Goal: Information Seeking & Learning: Compare options

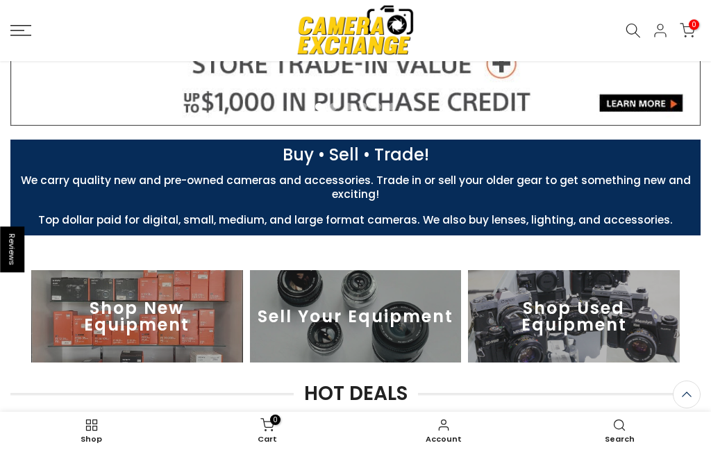
scroll to position [301, 0]
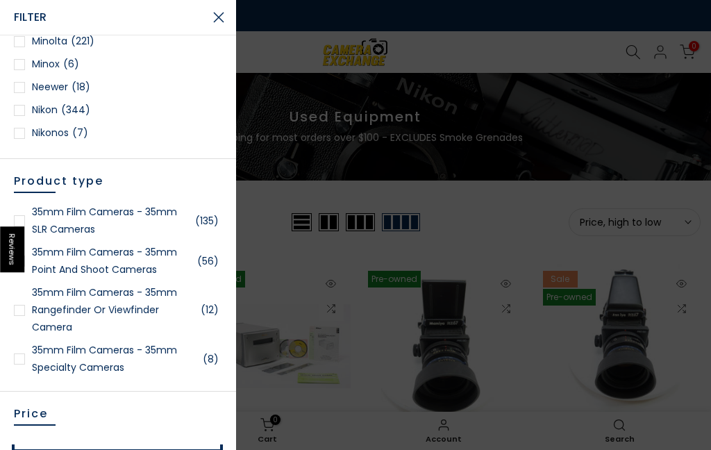
scroll to position [105, 0]
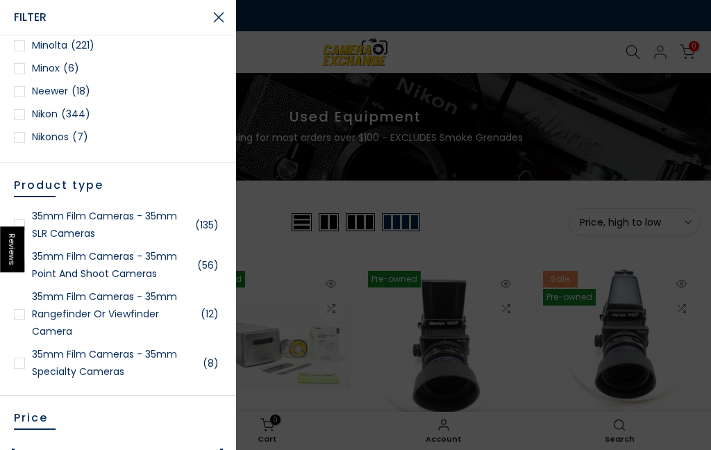
click at [137, 151] on link "Olympus (52)" at bounding box center [118, 159] width 208 height 17
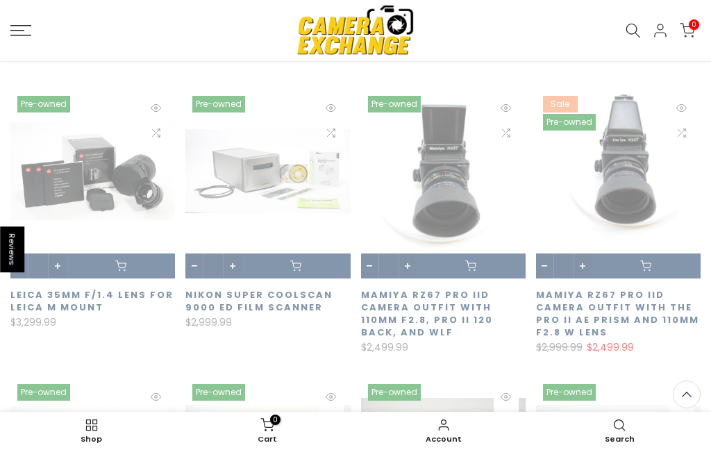
scroll to position [1240, 0]
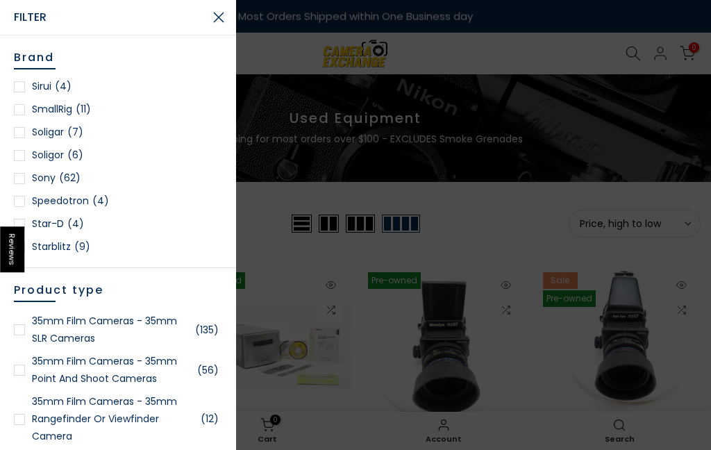
scroll to position [1837, 0]
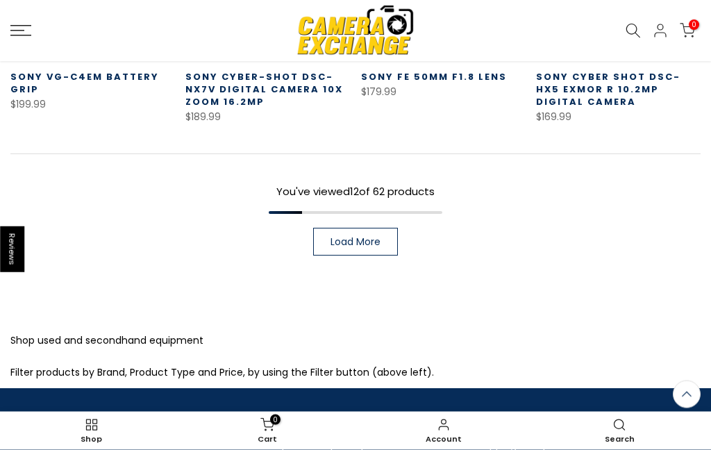
scroll to position [1058, 0]
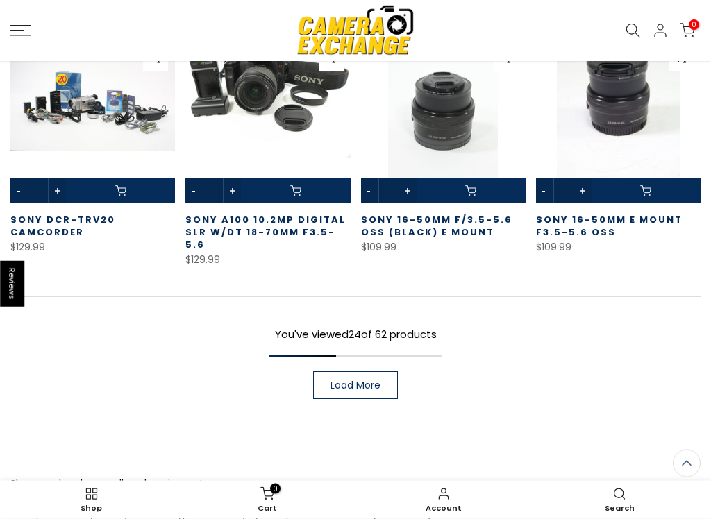
scroll to position [1730, 0]
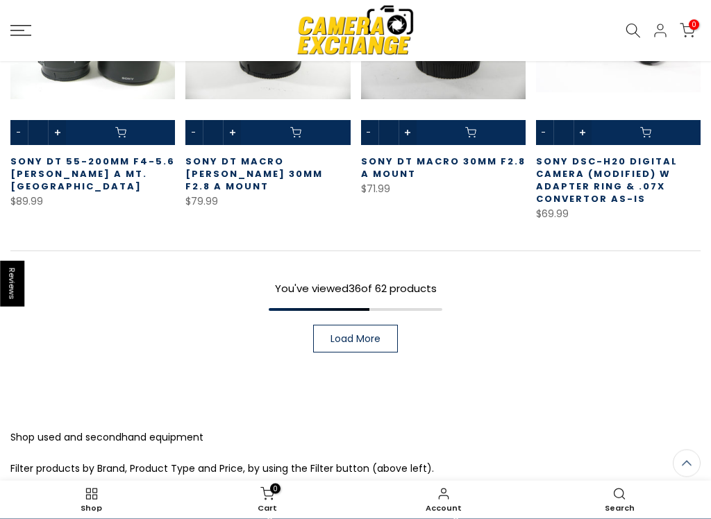
scroll to position [2639, 0]
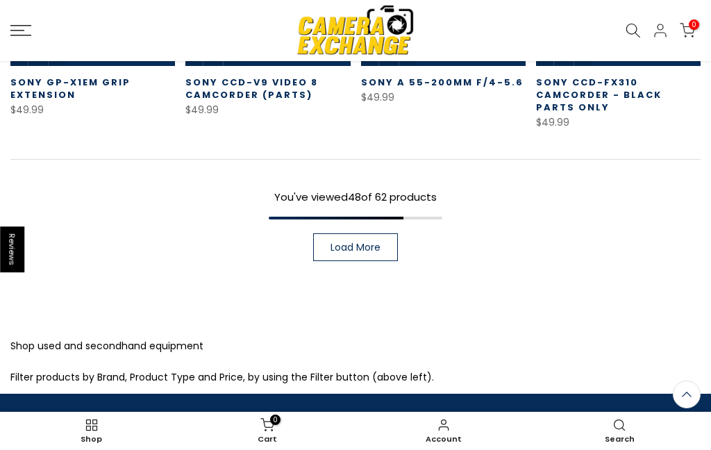
scroll to position [3577, 0]
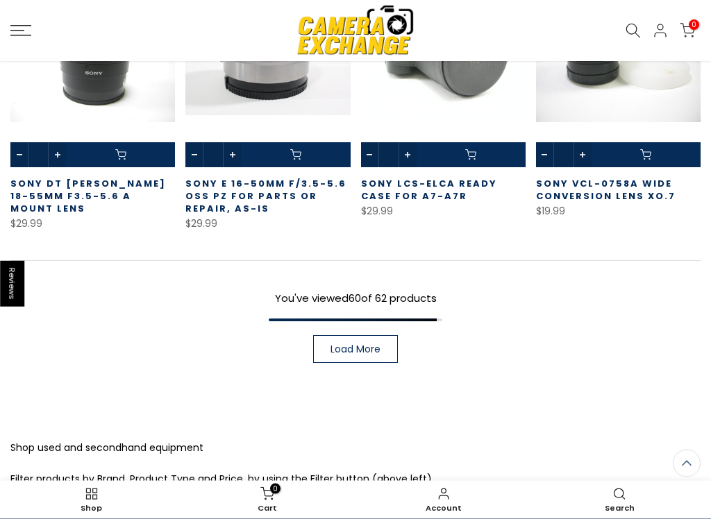
scroll to position [4297, 0]
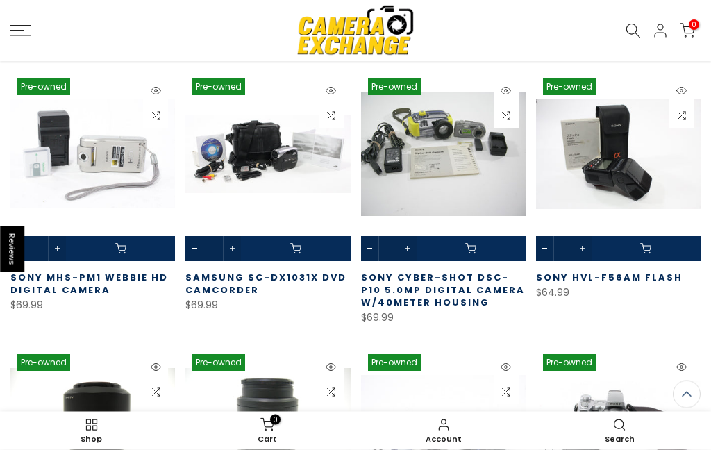
scroll to position [2796, 0]
